Goal: Obtain resource: Obtain resource

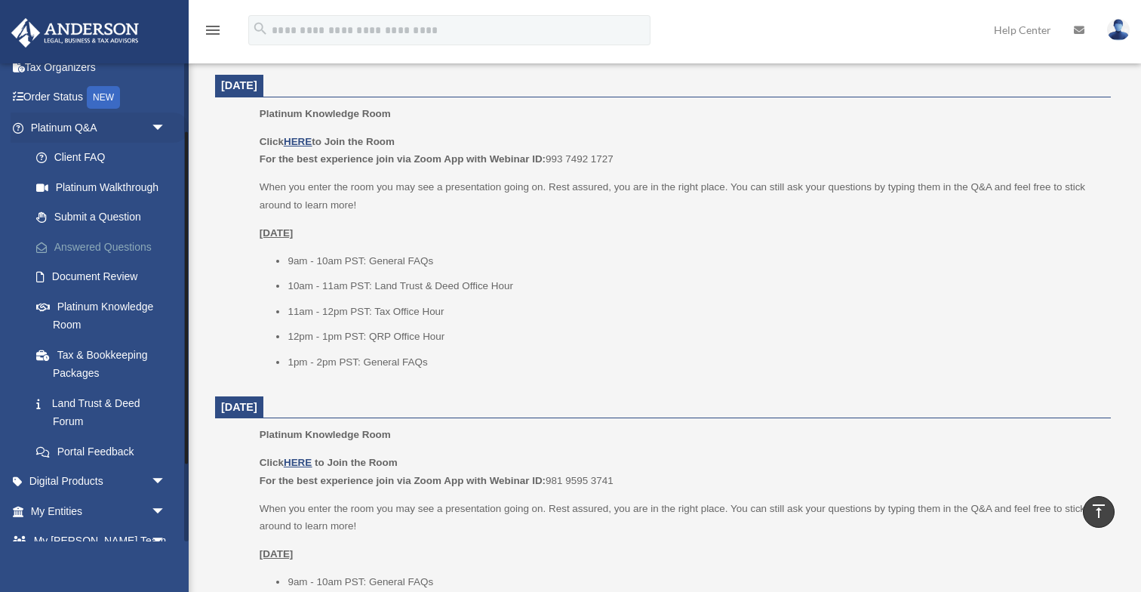
scroll to position [211, 0]
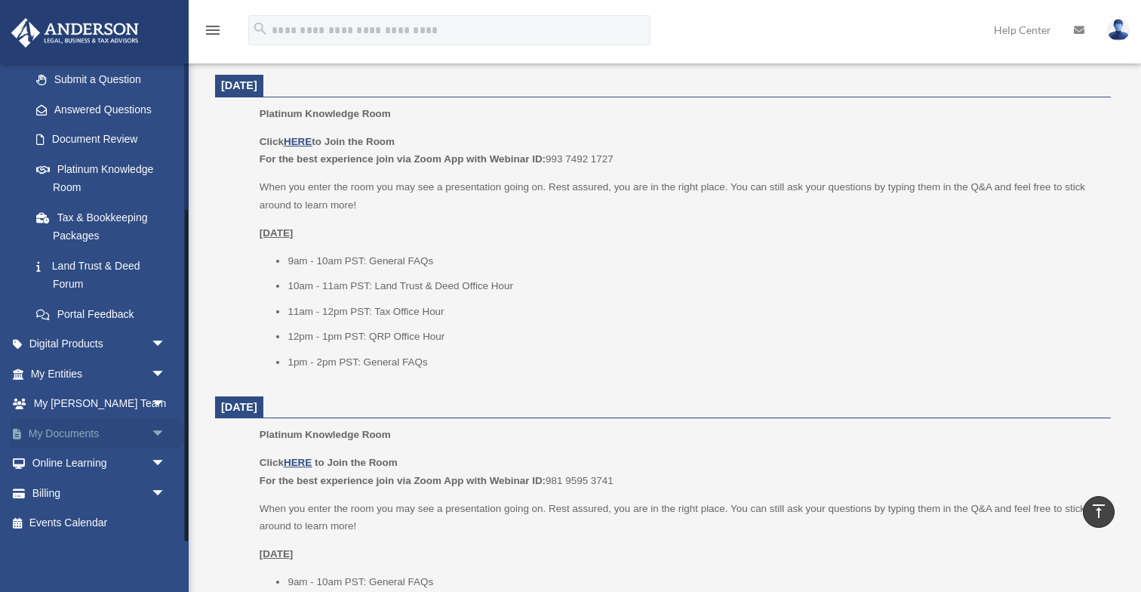
click at [49, 436] on link "My Documents arrow_drop_down" at bounding box center [100, 433] width 178 height 30
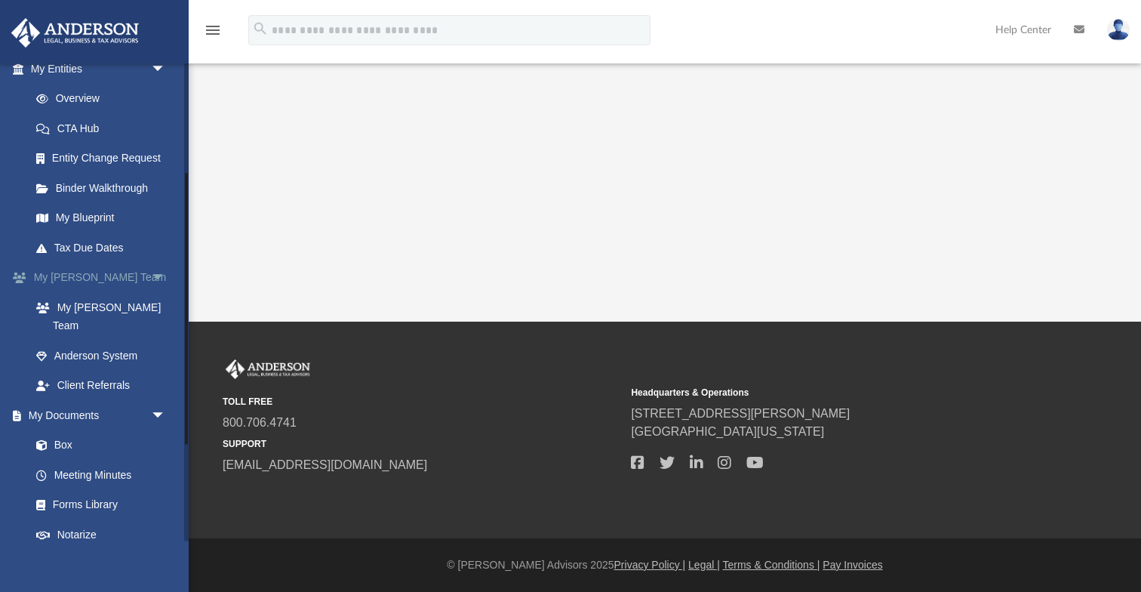
scroll to position [194, 0]
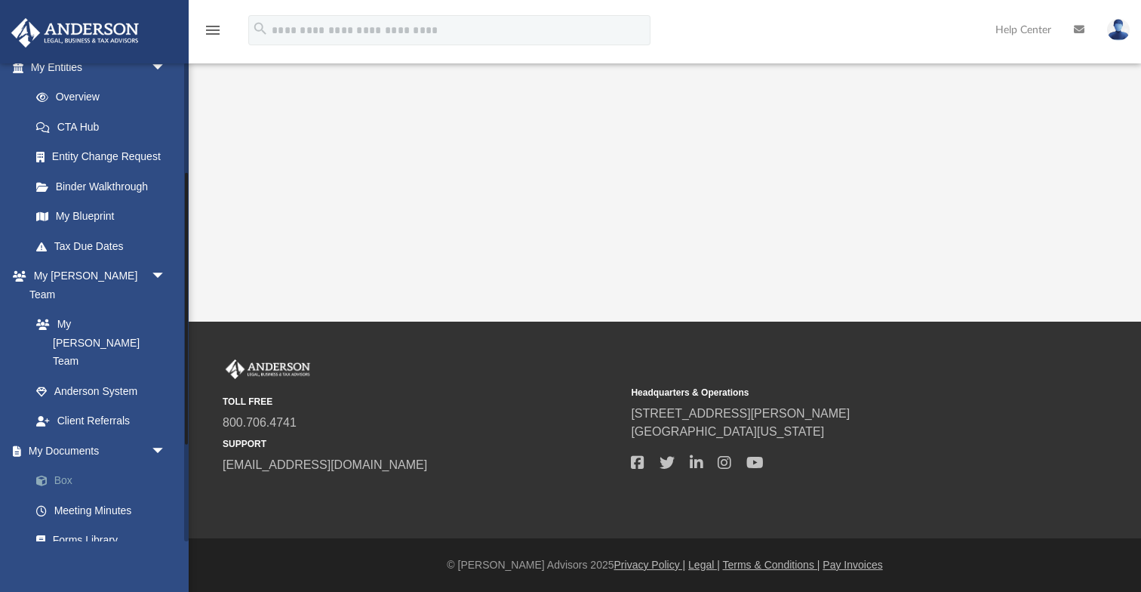
click at [71, 466] on link "Box" at bounding box center [105, 481] width 168 height 30
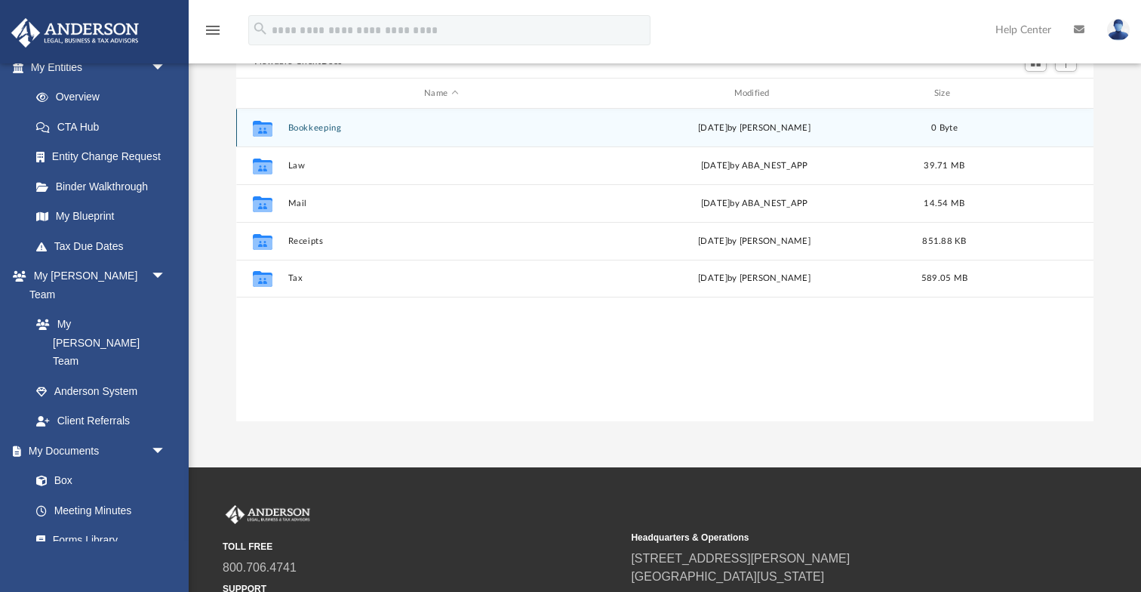
scroll to position [157, 0]
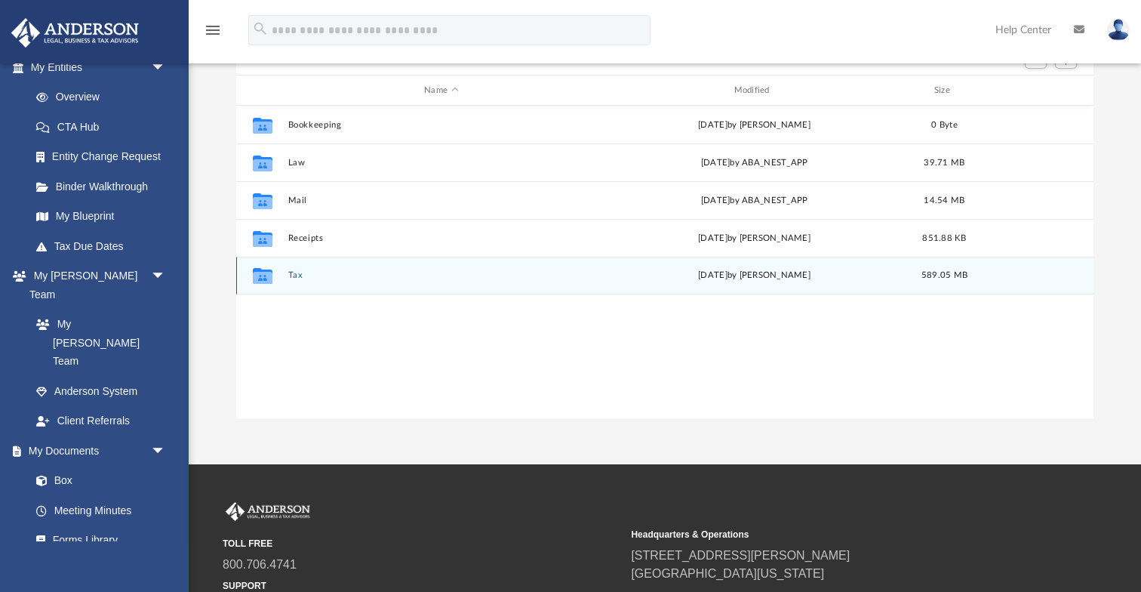
click at [745, 277] on div "[DATE] by [PERSON_NAME]" at bounding box center [755, 276] width 306 height 14
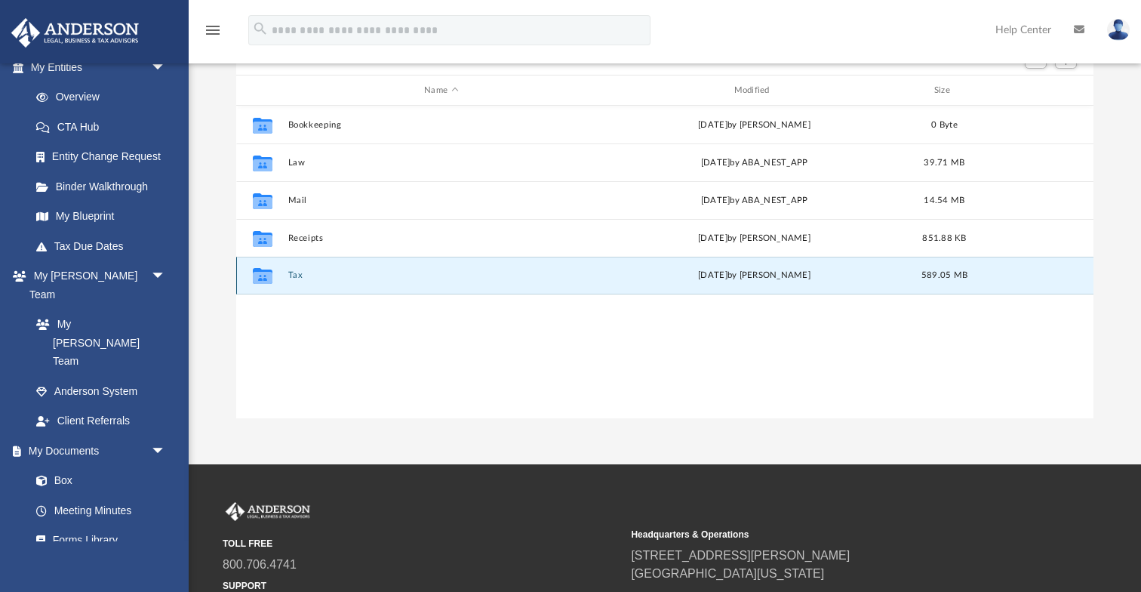
click at [263, 274] on icon "grid" at bounding box center [263, 278] width 20 height 12
click at [295, 275] on button "Tax" at bounding box center [441, 275] width 306 height 10
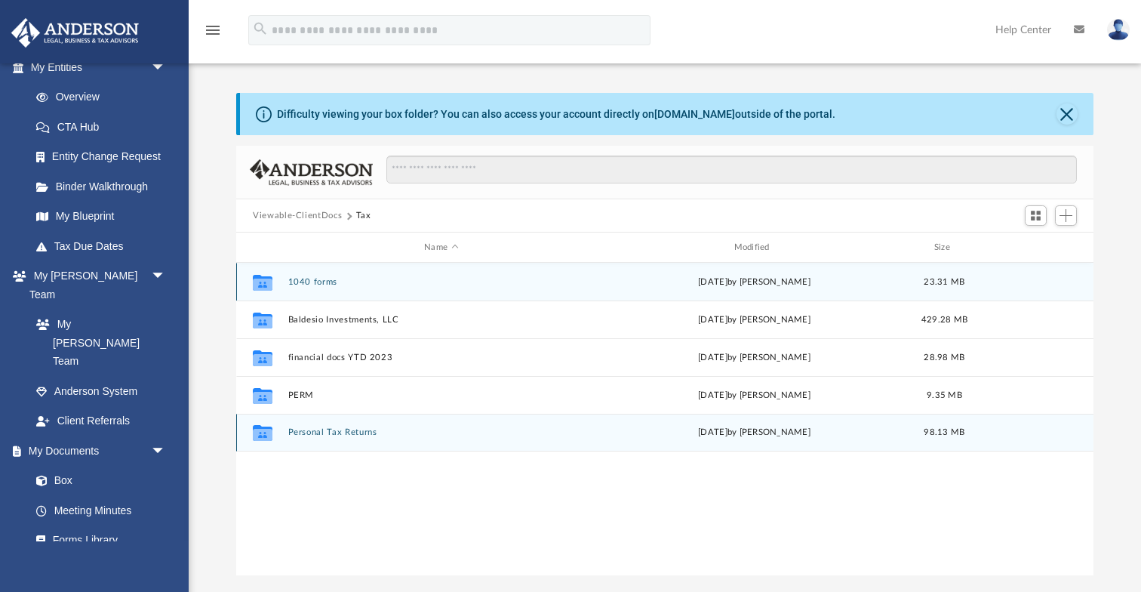
scroll to position [4, 0]
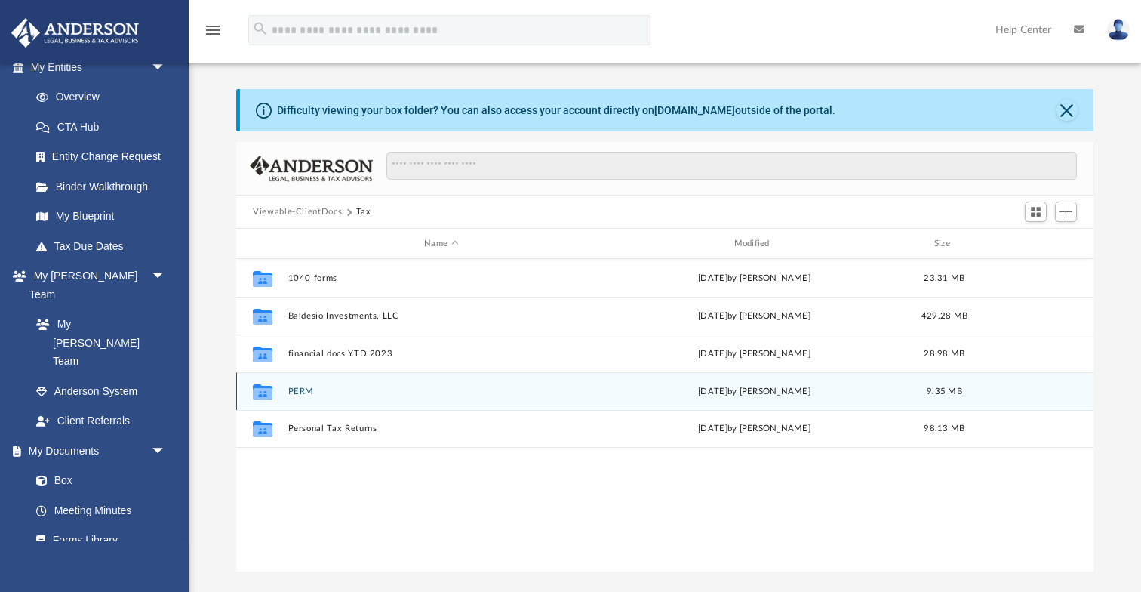
click at [257, 393] on icon "grid" at bounding box center [263, 393] width 20 height 12
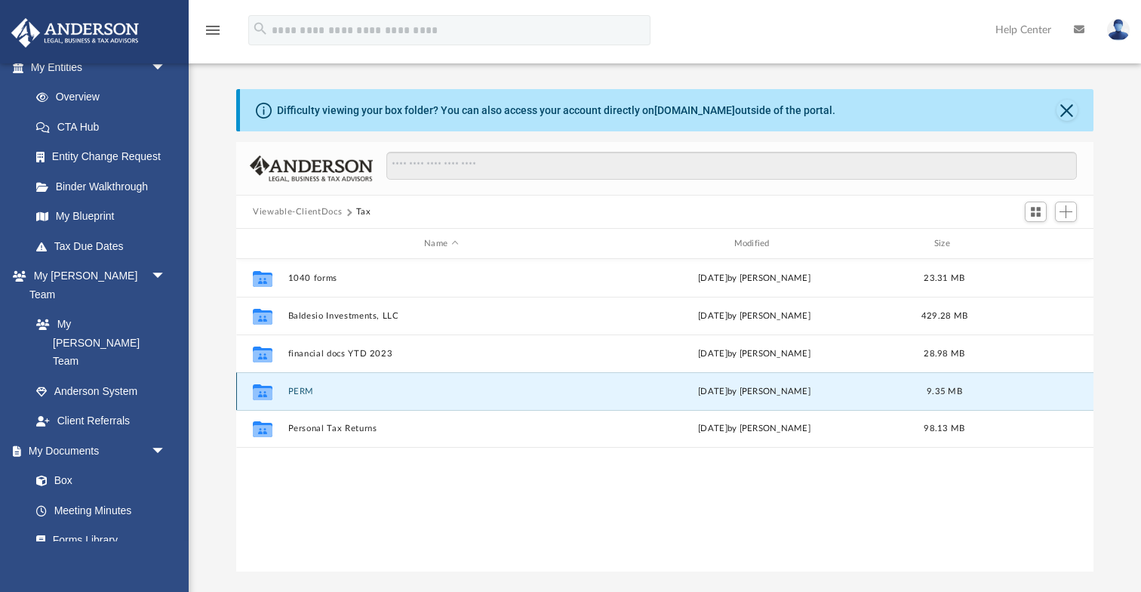
click at [260, 390] on icon "grid" at bounding box center [263, 391] width 20 height 16
click at [306, 388] on button "PERM" at bounding box center [441, 391] width 306 height 10
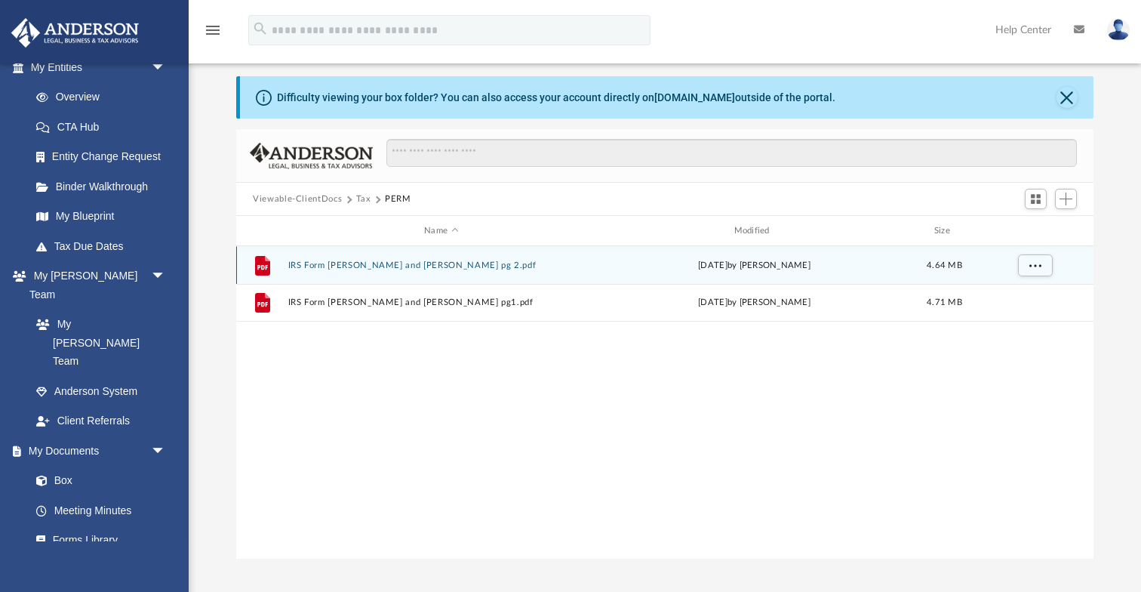
scroll to position [0, 0]
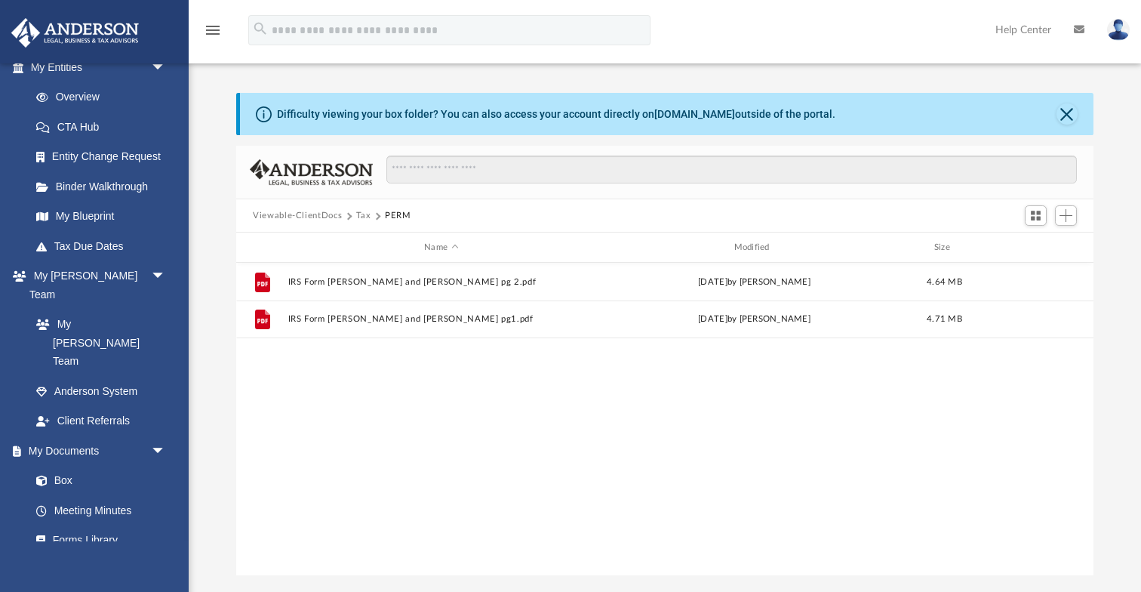
click at [361, 214] on button "Tax" at bounding box center [363, 216] width 15 height 14
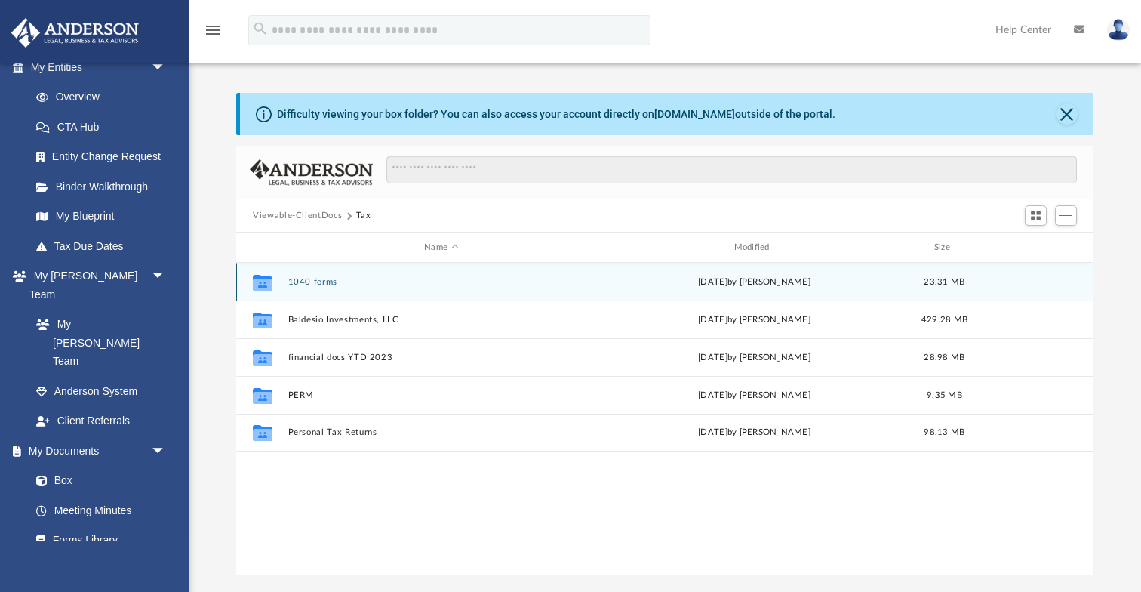
click at [260, 283] on icon "grid" at bounding box center [263, 284] width 20 height 12
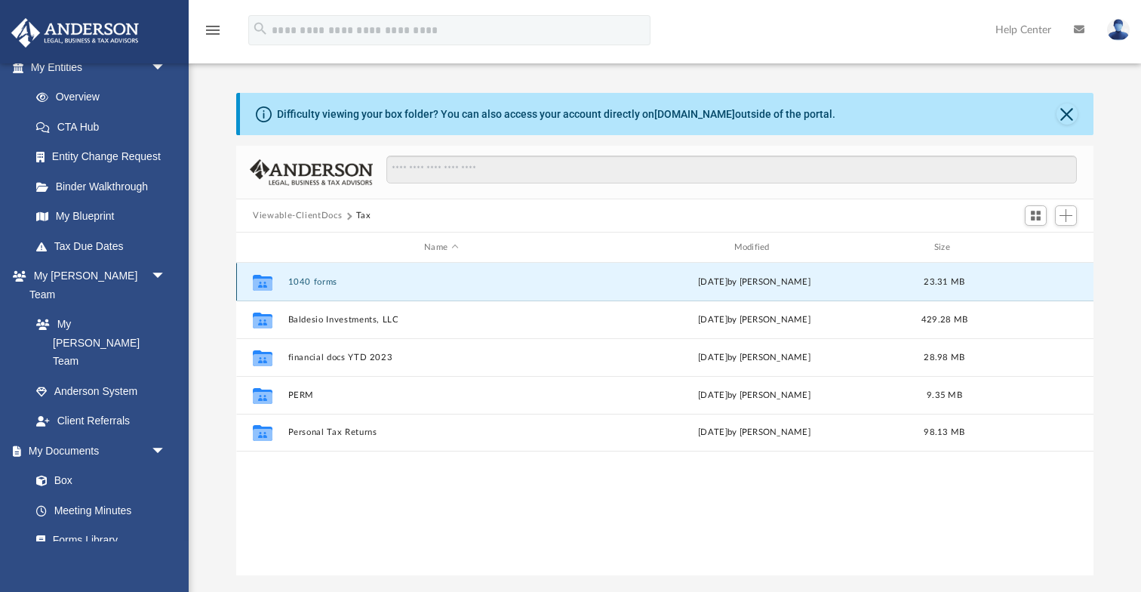
click at [262, 284] on icon "grid" at bounding box center [263, 282] width 20 height 16
click at [326, 284] on button "1040 forms" at bounding box center [441, 282] width 306 height 10
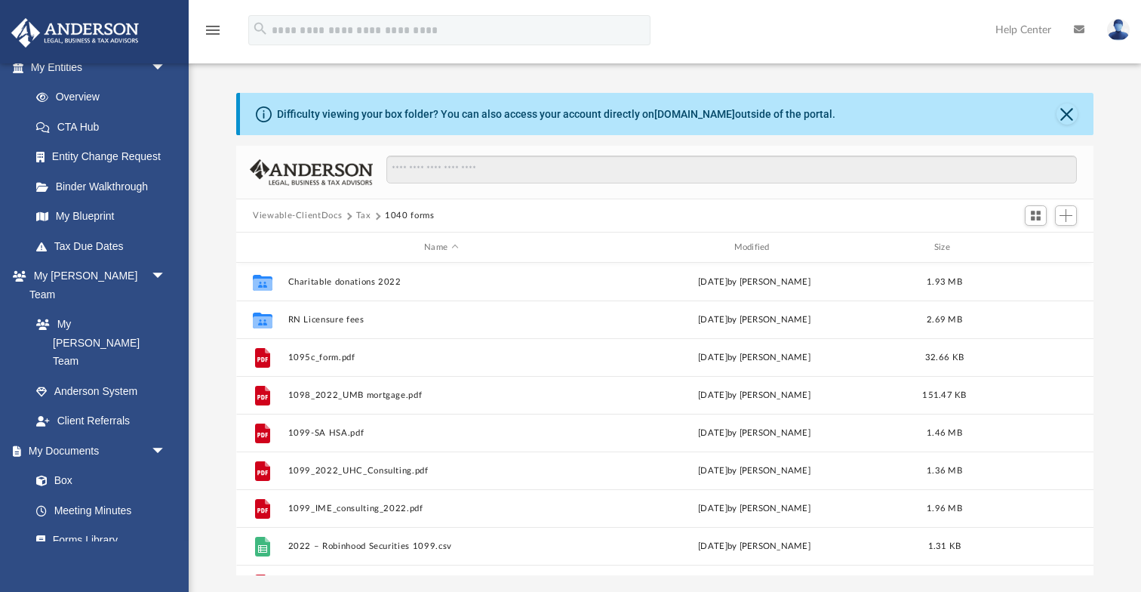
click at [361, 215] on button "Tax" at bounding box center [363, 216] width 15 height 14
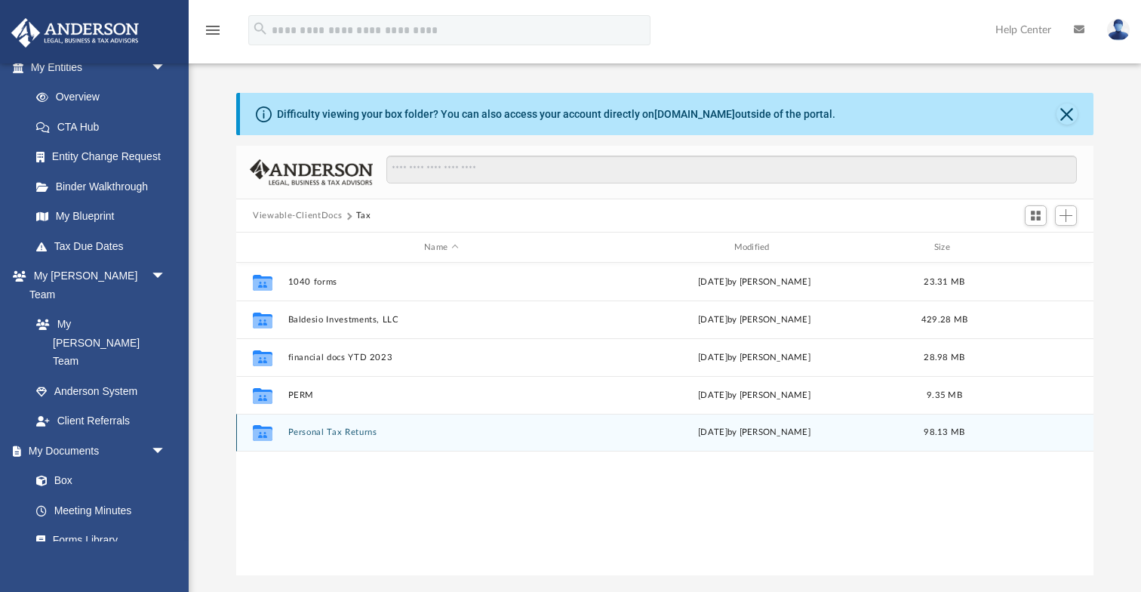
click at [323, 432] on button "Personal Tax Returns" at bounding box center [441, 432] width 306 height 10
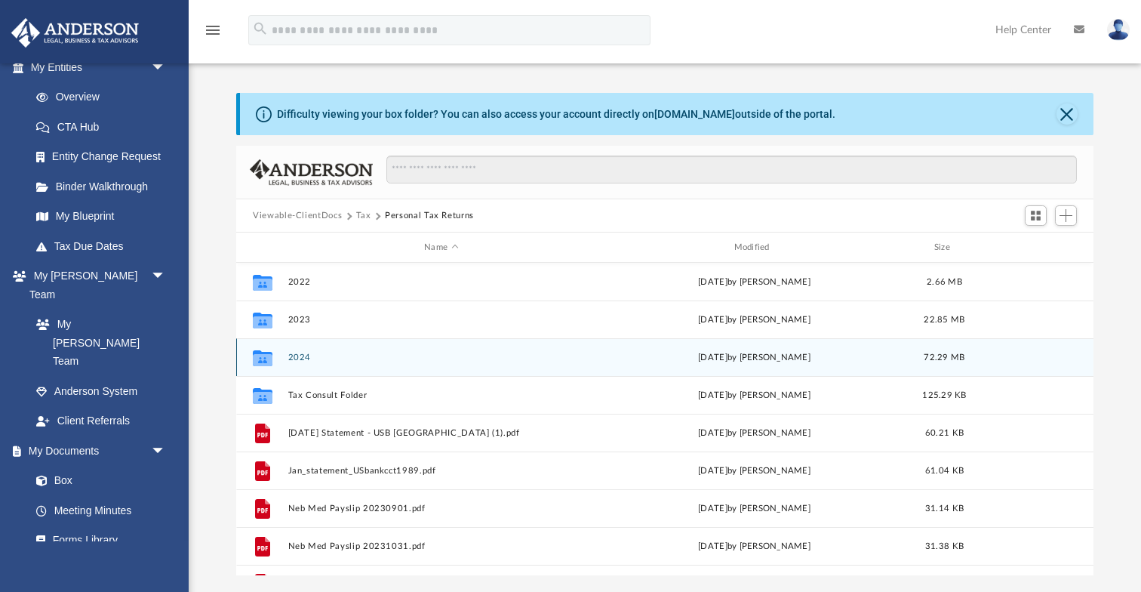
click at [297, 356] on button "2024" at bounding box center [441, 357] width 306 height 10
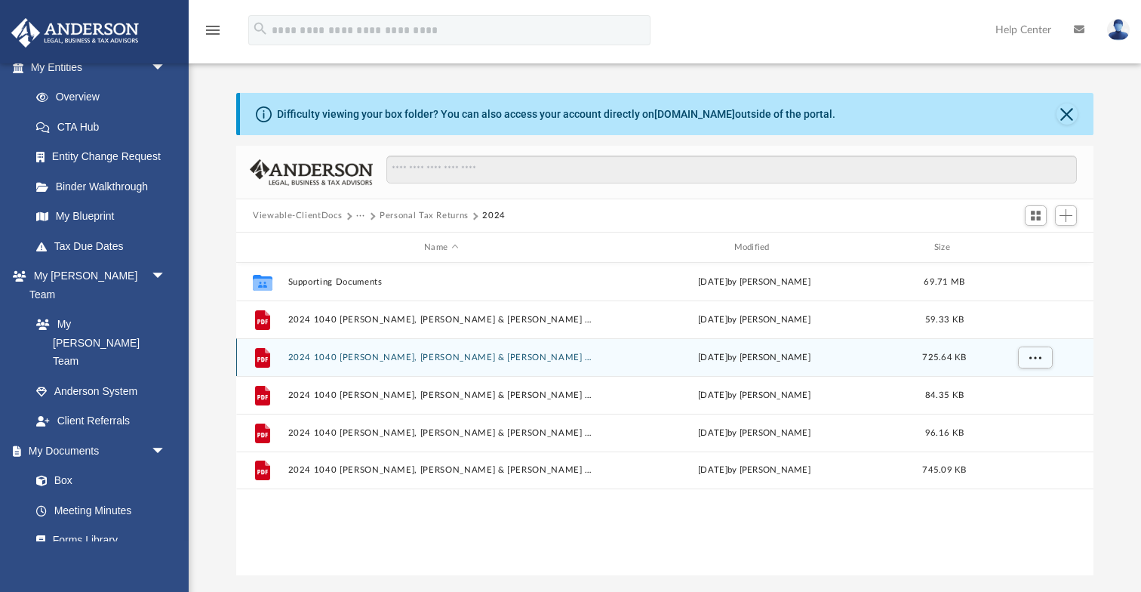
click at [331, 358] on button "2024 1040 [PERSON_NAME], [PERSON_NAME] & [PERSON_NAME] [PERSON_NAME] - Complete…" at bounding box center [441, 357] width 306 height 10
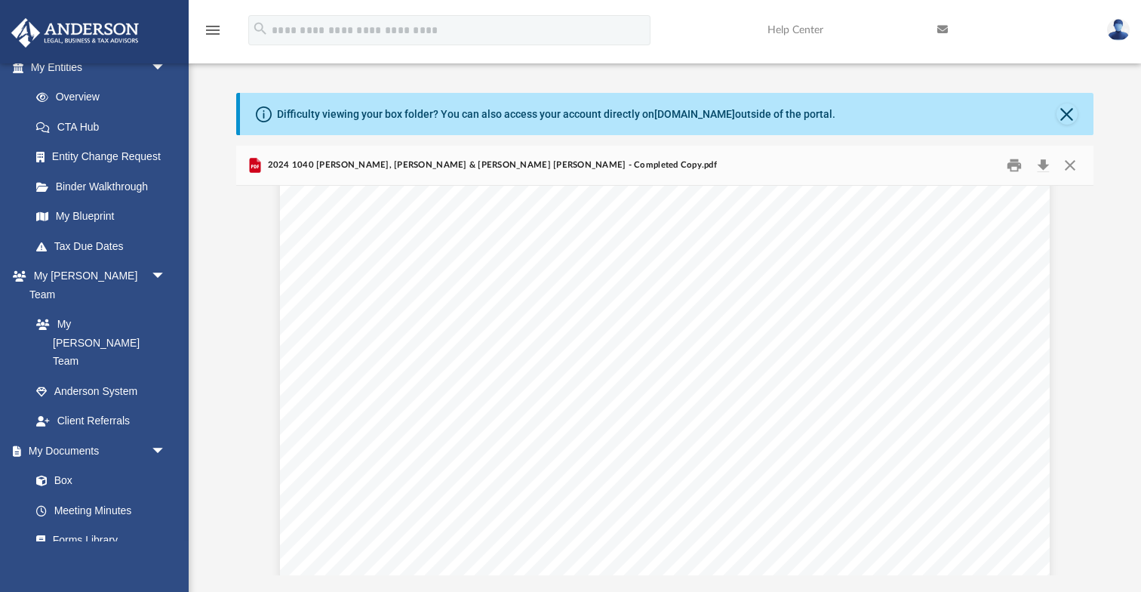
scroll to position [12296, 0]
